Goal: Obtain resource: Obtain resource

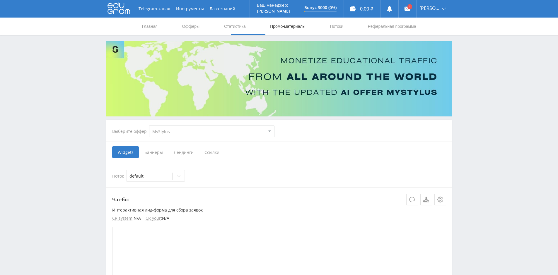
click at [225, 154] on span "Ссылки" at bounding box center [212, 152] width 26 height 12
click at [0, 0] on input "Ссылки" at bounding box center [0, 0] width 0 height 0
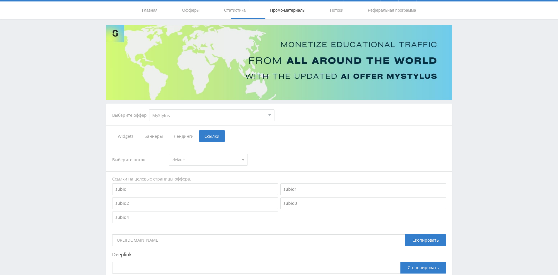
scroll to position [78, 0]
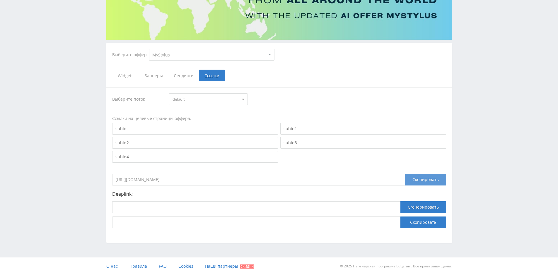
click at [409, 179] on div "Скопировать" at bounding box center [425, 180] width 41 height 12
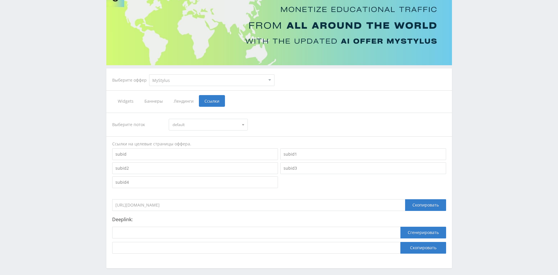
scroll to position [0, 0]
